Goal: Information Seeking & Learning: Learn about a topic

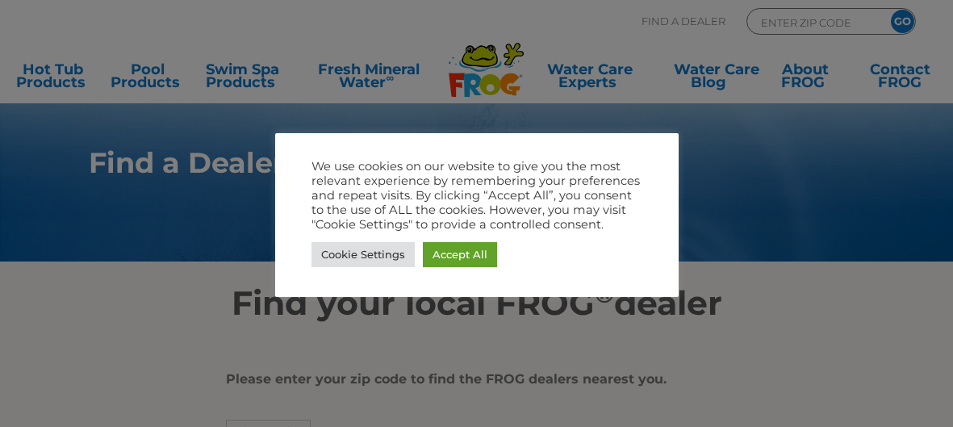
click at [461, 259] on link "Accept All" at bounding box center [460, 254] width 74 height 25
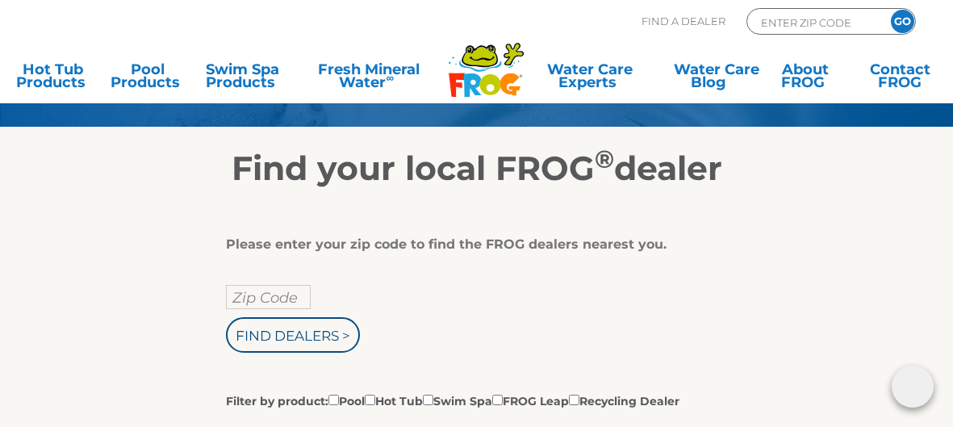
scroll to position [137, 0]
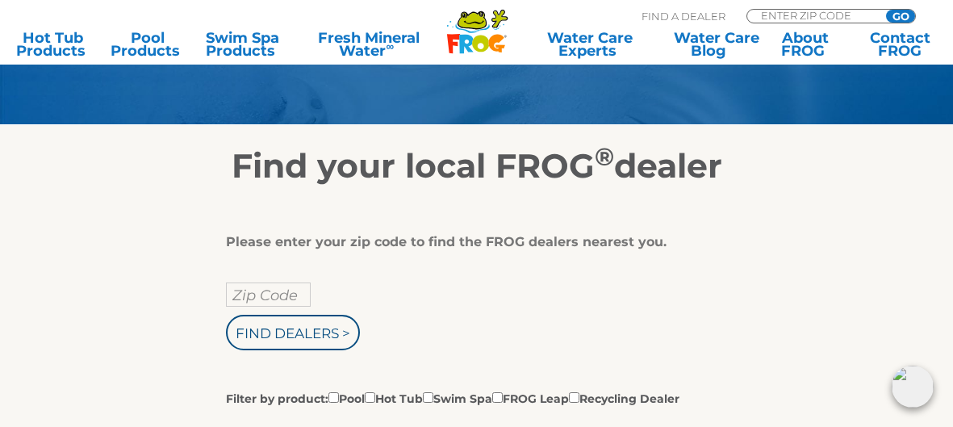
click at [274, 298] on input "Zip Code" at bounding box center [268, 295] width 85 height 24
type input "11725"
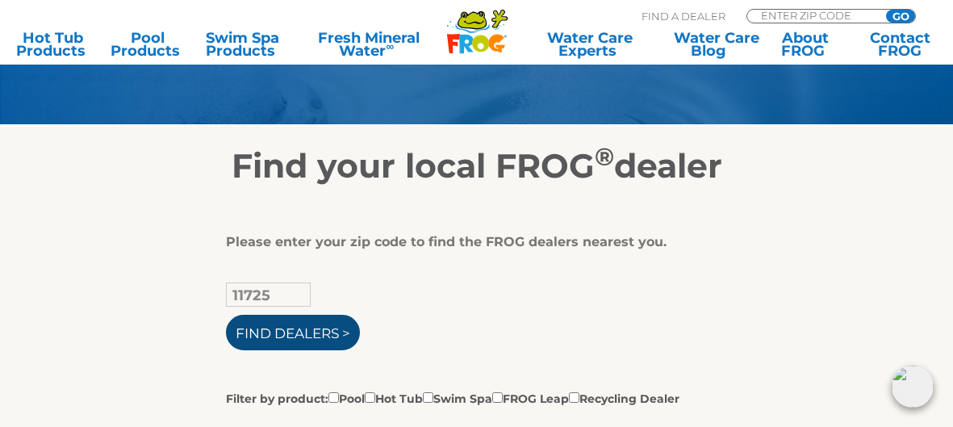
click at [340, 331] on input "Find Dealers >" at bounding box center [293, 333] width 134 height 36
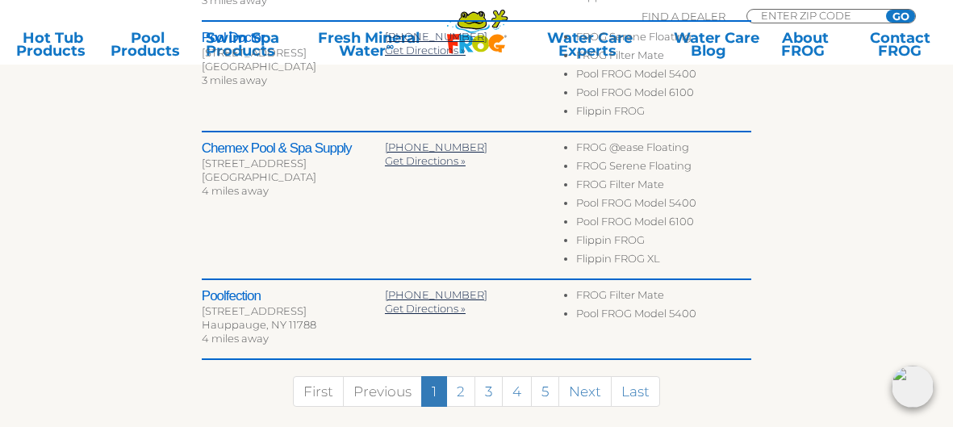
scroll to position [848, 0]
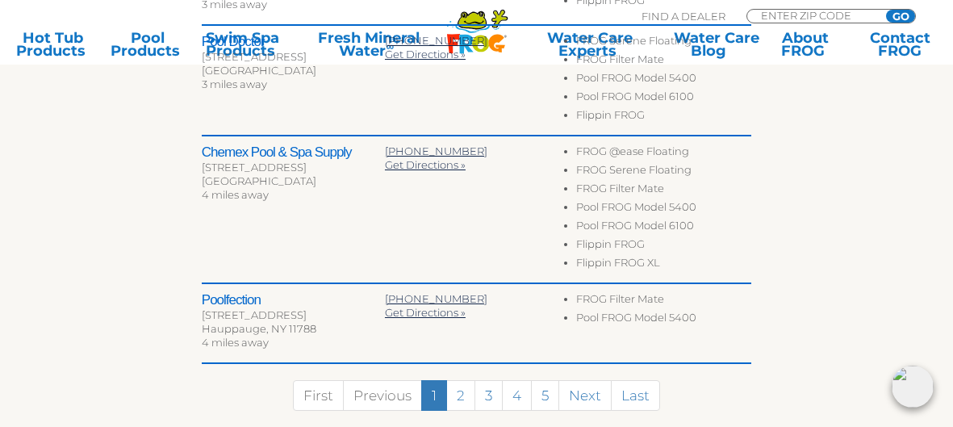
click at [224, 144] on h2 "Chemex Pool & Spa Supply" at bounding box center [293, 152] width 183 height 16
click at [245, 161] on div "400 W Main St" at bounding box center [293, 168] width 183 height 14
click at [226, 163] on div "400 W Main St" at bounding box center [293, 168] width 183 height 14
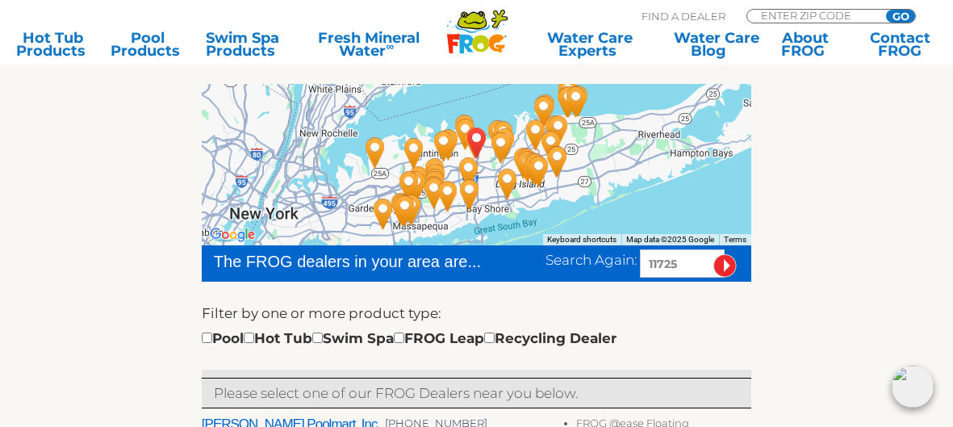
scroll to position [258, 0]
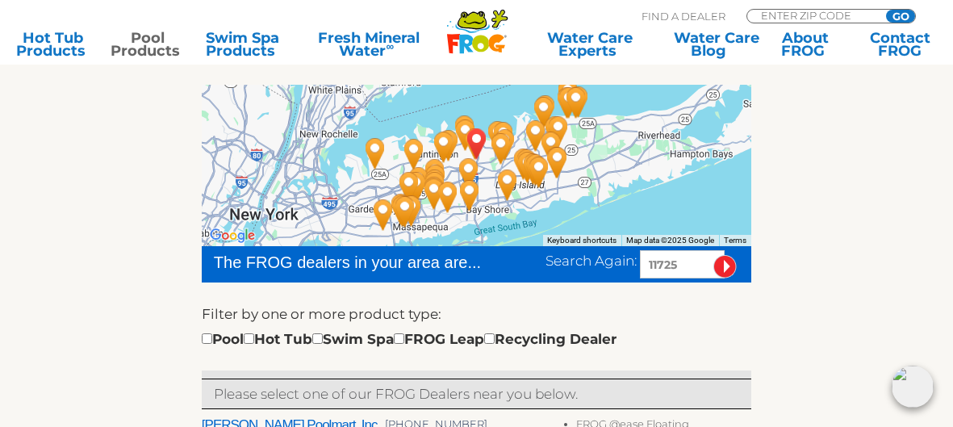
click at [139, 40] on link "Pool Products" at bounding box center [147, 44] width 73 height 26
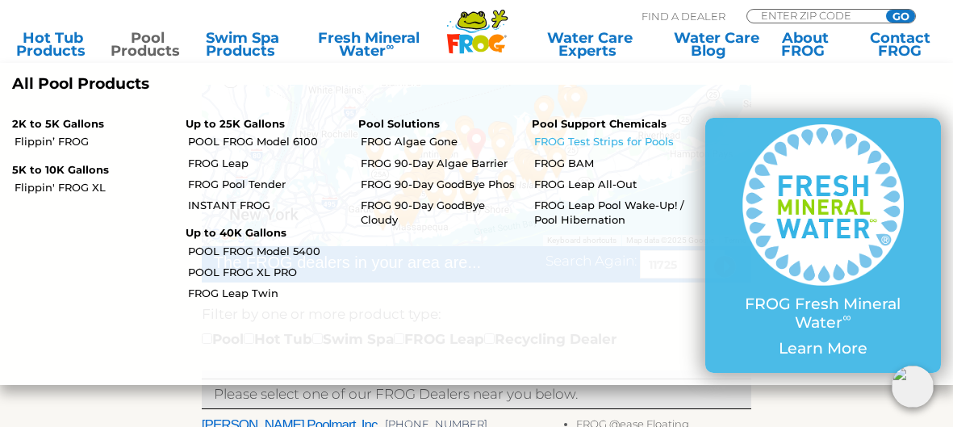
click at [591, 134] on link "FROG Test Strips for Pools" at bounding box center [613, 141] width 159 height 15
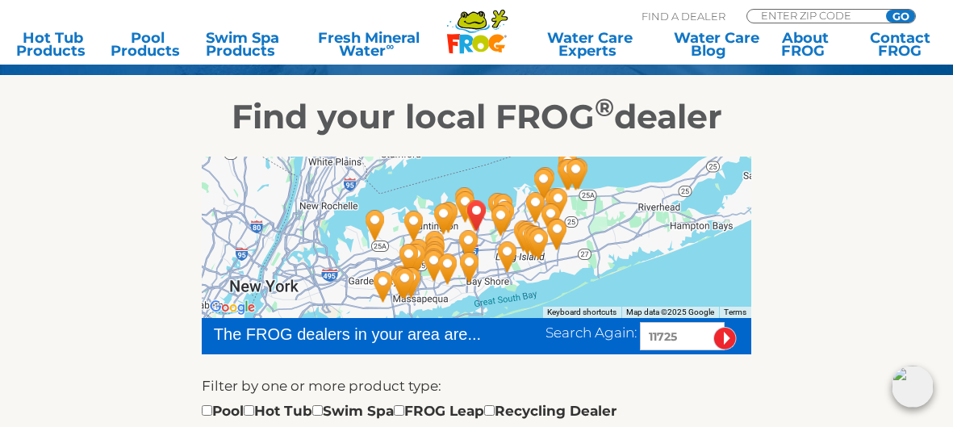
scroll to position [186, 0]
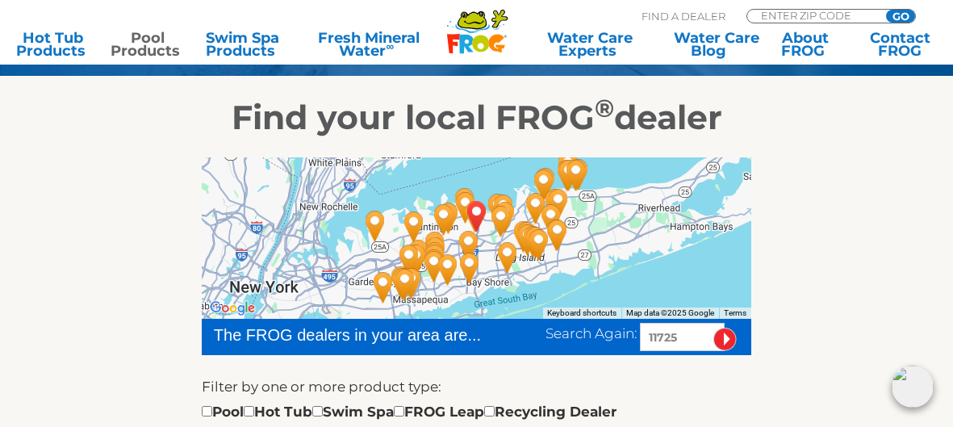
click at [136, 37] on link "Pool Products" at bounding box center [147, 44] width 73 height 26
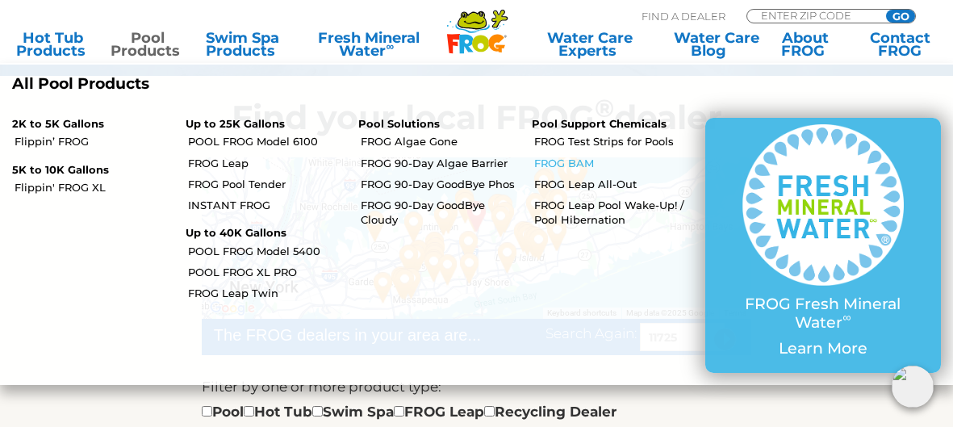
click at [577, 160] on link "FROG BAM" at bounding box center [613, 163] width 159 height 15
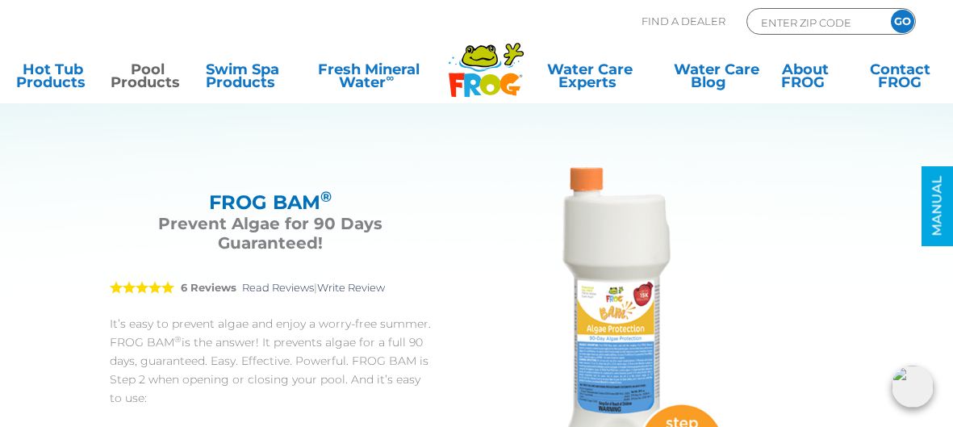
click at [138, 82] on link "Pool Products" at bounding box center [147, 79] width 73 height 32
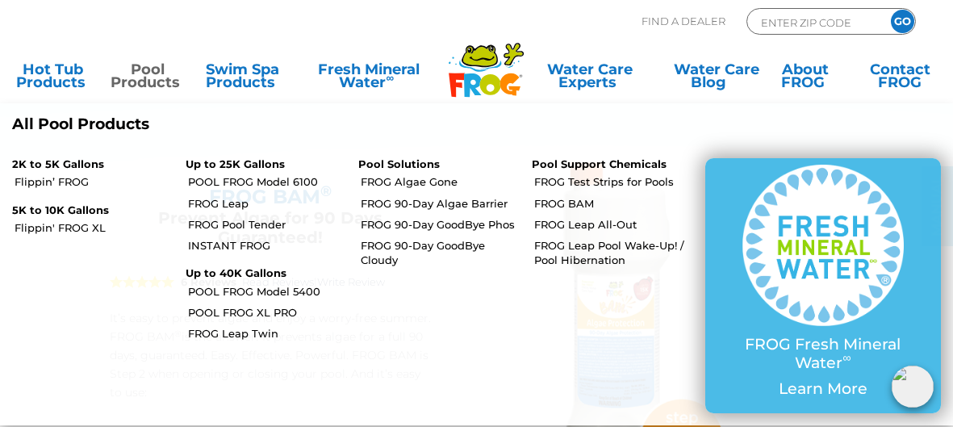
scroll to position [7, 0]
click at [625, 160] on p "Pool Support Chemicals" at bounding box center [606, 164] width 149 height 13
click at [619, 224] on link "FROG Leap All-Out" at bounding box center [613, 224] width 159 height 15
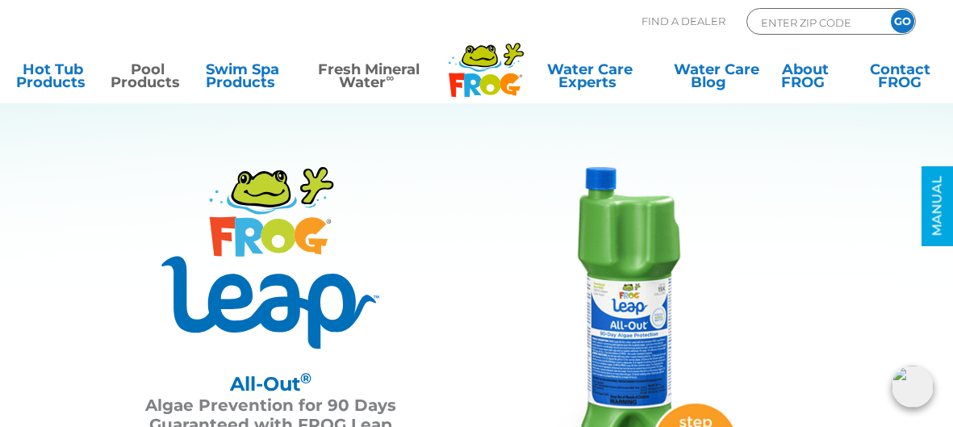
click at [361, 75] on link "Fresh Mineral Water ∞" at bounding box center [368, 79] width 137 height 32
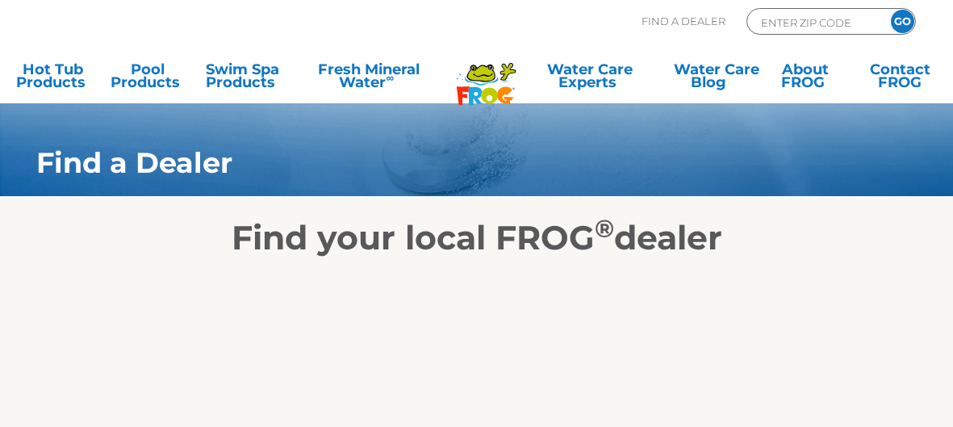
scroll to position [186, 0]
